Goal: Information Seeking & Learning: Find specific fact

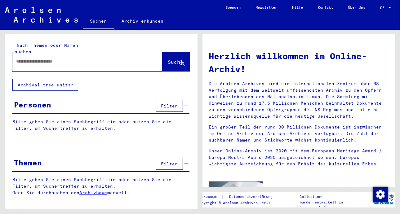
click at [31, 58] on input "text" at bounding box center [80, 61] width 128 height 7
type input "**********"
click at [168, 59] on span "Suche" at bounding box center [175, 62] width 15 height 6
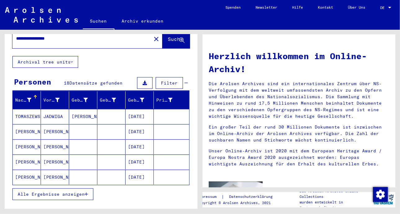
scroll to position [62, 0]
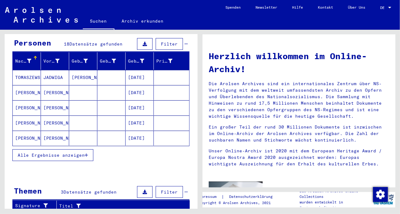
click at [58, 152] on span "Alle Ergebnisse anzeigen" at bounding box center [51, 155] width 67 height 6
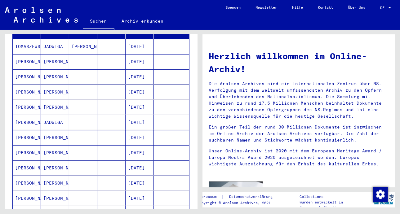
scroll to position [124, 0]
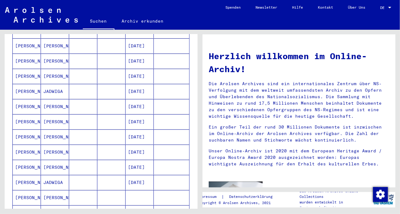
click at [42, 145] on mat-cell "[PERSON_NAME]" at bounding box center [55, 152] width 28 height 15
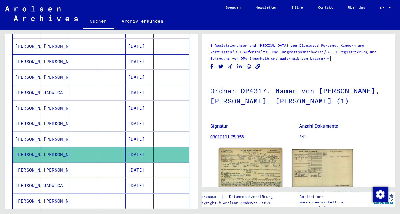
click at [237, 161] on img at bounding box center [250, 168] width 64 height 40
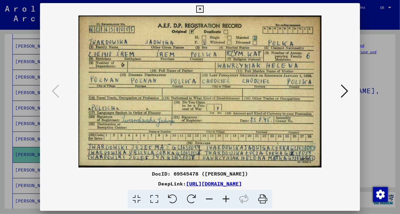
click at [201, 9] on icon at bounding box center [199, 9] width 7 height 7
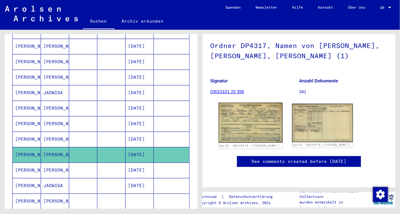
scroll to position [62, 0]
click at [251, 113] on img at bounding box center [250, 123] width 64 height 40
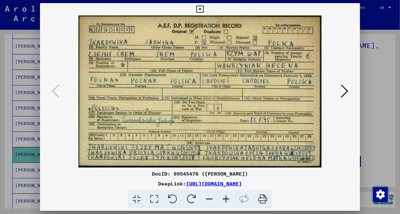
click at [342, 91] on icon at bounding box center [343, 91] width 7 height 15
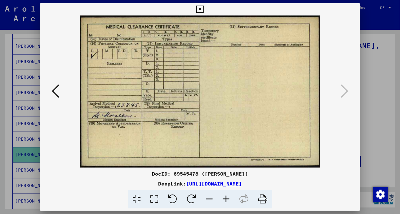
click at [199, 8] on icon at bounding box center [199, 9] width 7 height 7
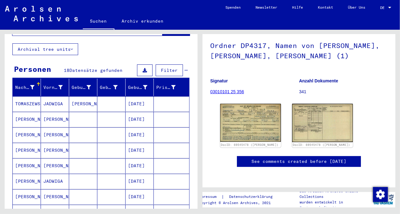
scroll to position [0, 0]
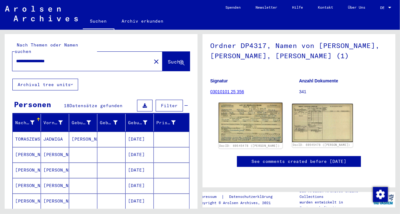
click at [250, 103] on img at bounding box center [250, 123] width 64 height 40
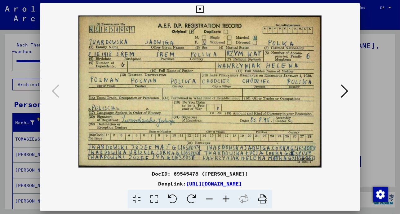
click at [250, 103] on img at bounding box center [200, 91] width 278 height 152
click at [350, 93] on div at bounding box center [200, 91] width 320 height 152
click at [346, 90] on icon at bounding box center [343, 91] width 7 height 15
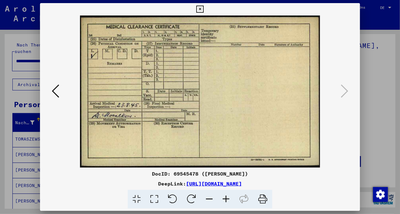
click at [199, 8] on icon at bounding box center [199, 9] width 7 height 7
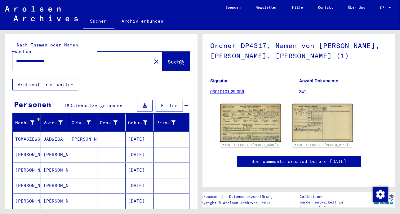
click at [152, 58] on mat-icon "close" at bounding box center [155, 61] width 7 height 7
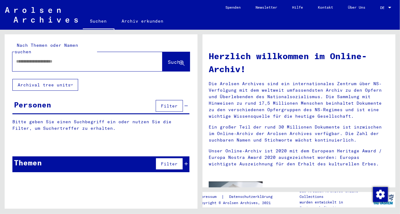
click at [25, 58] on input "text" at bounding box center [80, 61] width 128 height 7
type input "********"
click at [172, 59] on span "Suche" at bounding box center [175, 62] width 15 height 6
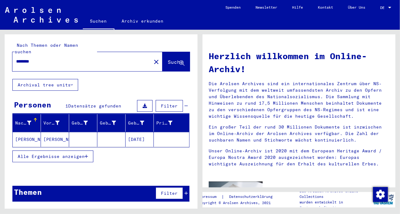
click at [50, 132] on mat-cell "[PERSON_NAME]" at bounding box center [55, 139] width 28 height 15
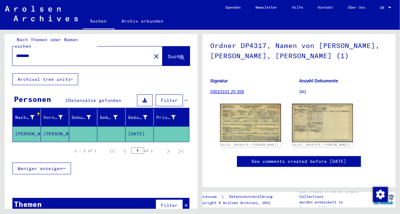
scroll to position [8, 0]
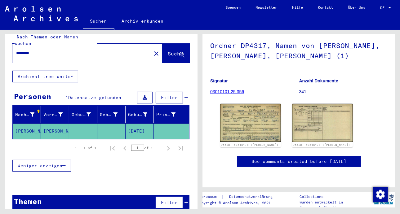
click at [48, 124] on mat-cell "[PERSON_NAME]" at bounding box center [55, 131] width 28 height 15
click at [28, 124] on mat-cell "[PERSON_NAME]" at bounding box center [27, 131] width 28 height 15
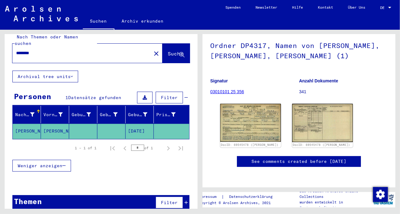
click at [133, 124] on mat-cell "[DATE]" at bounding box center [139, 131] width 28 height 15
click at [115, 125] on mat-cell at bounding box center [111, 131] width 28 height 15
click at [113, 124] on mat-cell at bounding box center [111, 131] width 28 height 15
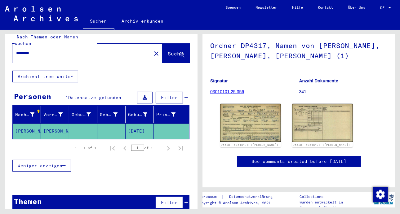
click at [113, 124] on mat-cell at bounding box center [111, 131] width 28 height 15
click at [144, 92] on button at bounding box center [144, 98] width 15 height 12
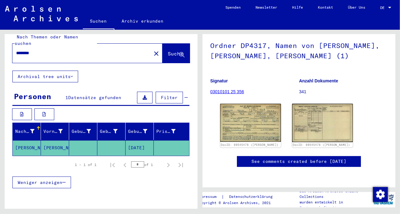
click at [144, 92] on button at bounding box center [144, 98] width 15 height 12
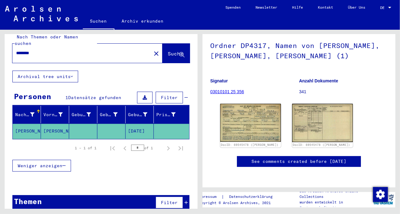
click at [37, 163] on span "Weniger anzeigen" at bounding box center [40, 166] width 45 height 6
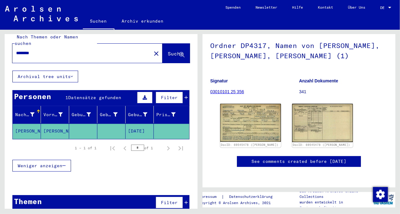
scroll to position [0, 0]
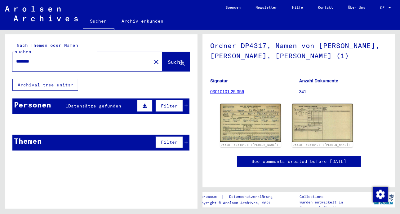
click at [146, 104] on icon at bounding box center [144, 106] width 4 height 4
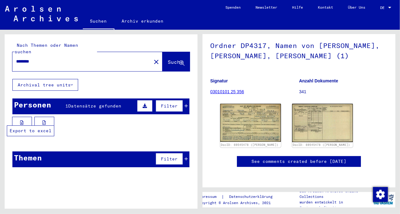
click at [24, 117] on button at bounding box center [22, 123] width 20 height 12
click at [90, 103] on span "Datensätze gefunden" at bounding box center [94, 106] width 53 height 6
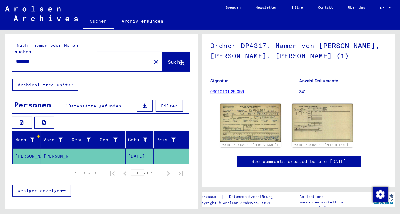
click at [48, 149] on mat-cell "[PERSON_NAME]" at bounding box center [55, 156] width 28 height 15
click at [57, 168] on div "1 – 1 of 1 * of 1" at bounding box center [100, 172] width 177 height 17
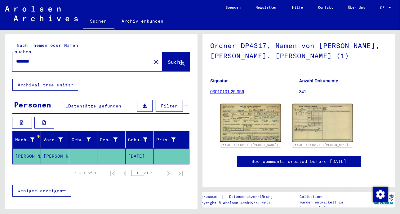
click at [32, 149] on mat-cell "[PERSON_NAME]" at bounding box center [27, 156] width 28 height 15
click at [162, 137] on div "Prisoner #" at bounding box center [165, 140] width 19 height 7
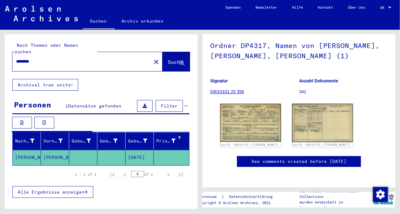
click at [162, 138] on div "Prisoner #" at bounding box center [165, 141] width 19 height 7
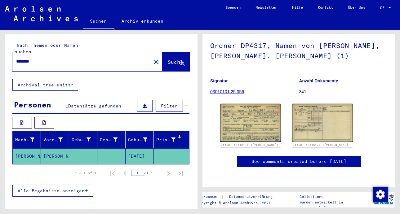
click at [162, 137] on div "Prisoner #" at bounding box center [165, 140] width 19 height 7
click at [138, 192] on div "Nachname Vorname Geburtsname Geburt‏ Geburtsdatum Prisoner # [PERSON_NAME] [DAT…" at bounding box center [101, 168] width 193 height 74
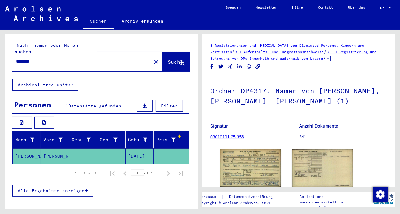
click at [89, 103] on span "Datensätze gefunden" at bounding box center [94, 106] width 53 height 6
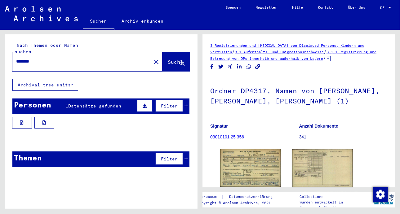
click at [89, 103] on span "Datensätze gefunden" at bounding box center [94, 106] width 53 height 6
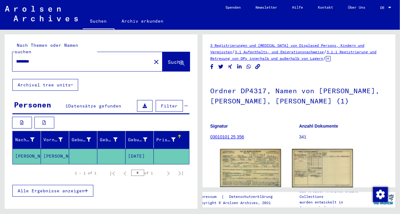
click at [72, 83] on icon at bounding box center [72, 85] width 2 height 4
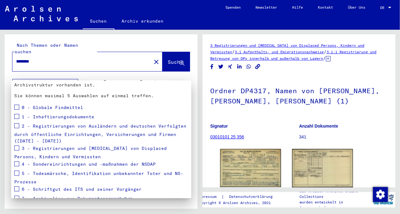
scroll to position [47, 0]
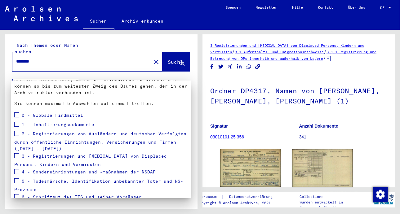
click at [18, 131] on span at bounding box center [16, 133] width 5 height 5
click at [18, 122] on span at bounding box center [16, 124] width 5 height 5
click at [17, 153] on span at bounding box center [16, 155] width 5 height 5
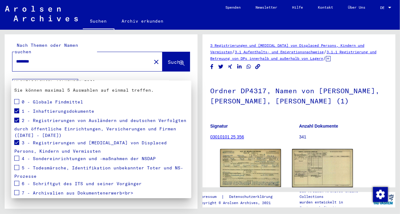
scroll to position [78, 0]
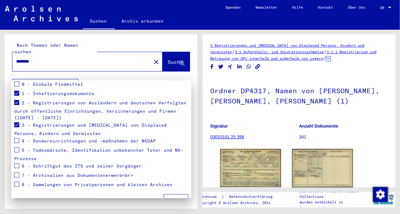
click at [17, 173] on span at bounding box center [16, 175] width 5 height 5
click at [171, 197] on span "Apply" at bounding box center [176, 200] width 14 height 6
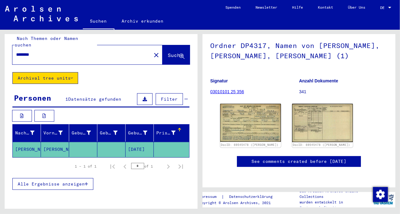
scroll to position [0, 0]
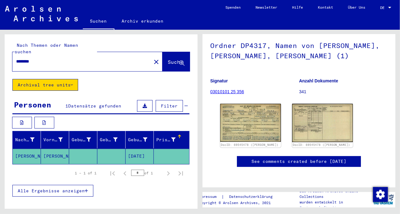
click at [99, 103] on span "Datensätze gefunden" at bounding box center [94, 106] width 53 height 6
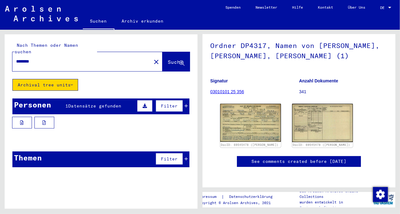
click at [99, 103] on span "Datensätze gefunden" at bounding box center [94, 106] width 53 height 6
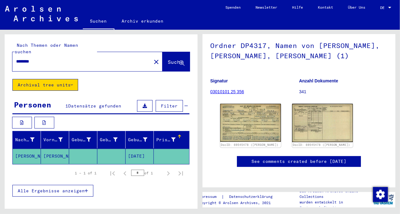
click at [54, 149] on mat-cell "[PERSON_NAME]" at bounding box center [55, 156] width 28 height 15
